Goal: Find specific page/section: Find specific page/section

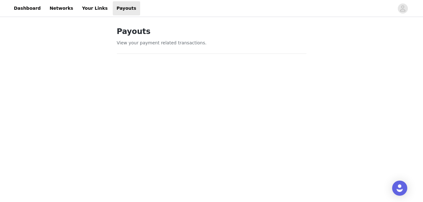
scroll to position [274, 0]
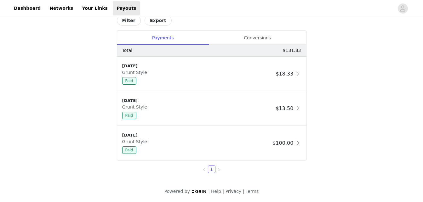
scroll to position [274, 0]
click at [263, 37] on div "Conversions" at bounding box center [257, 38] width 97 height 14
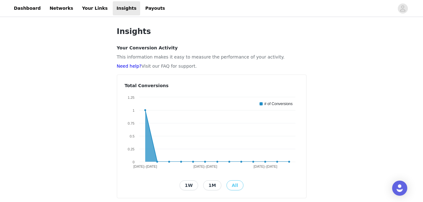
scroll to position [115, 0]
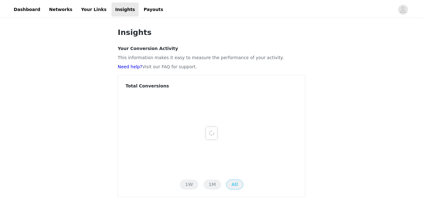
scroll to position [115, 0]
